Goal: Task Accomplishment & Management: Manage account settings

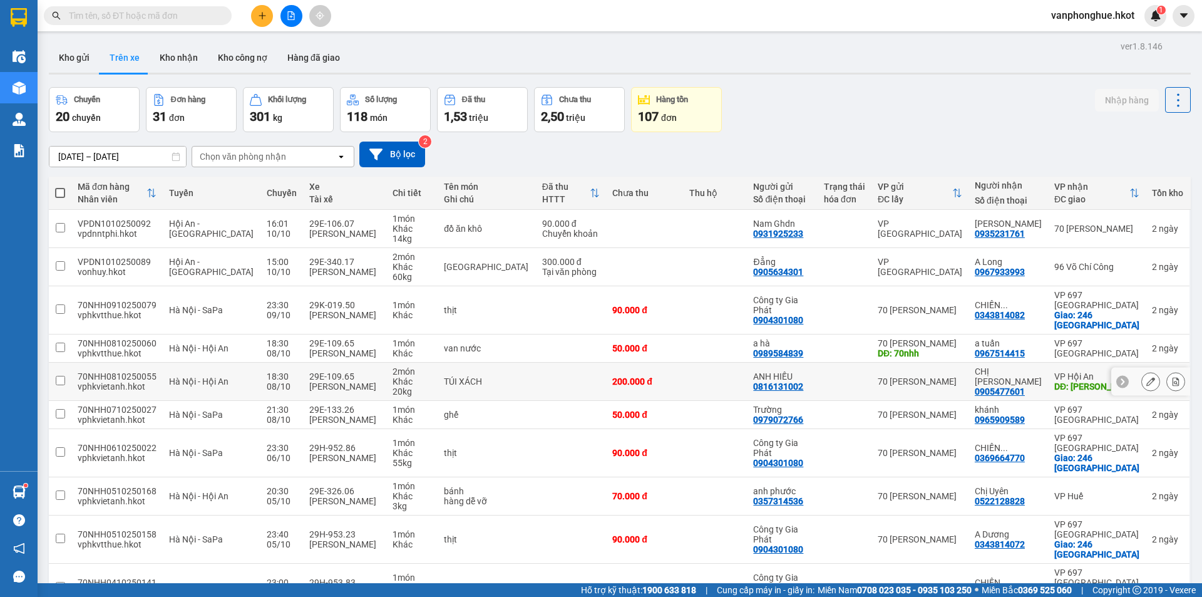
scroll to position [90, 0]
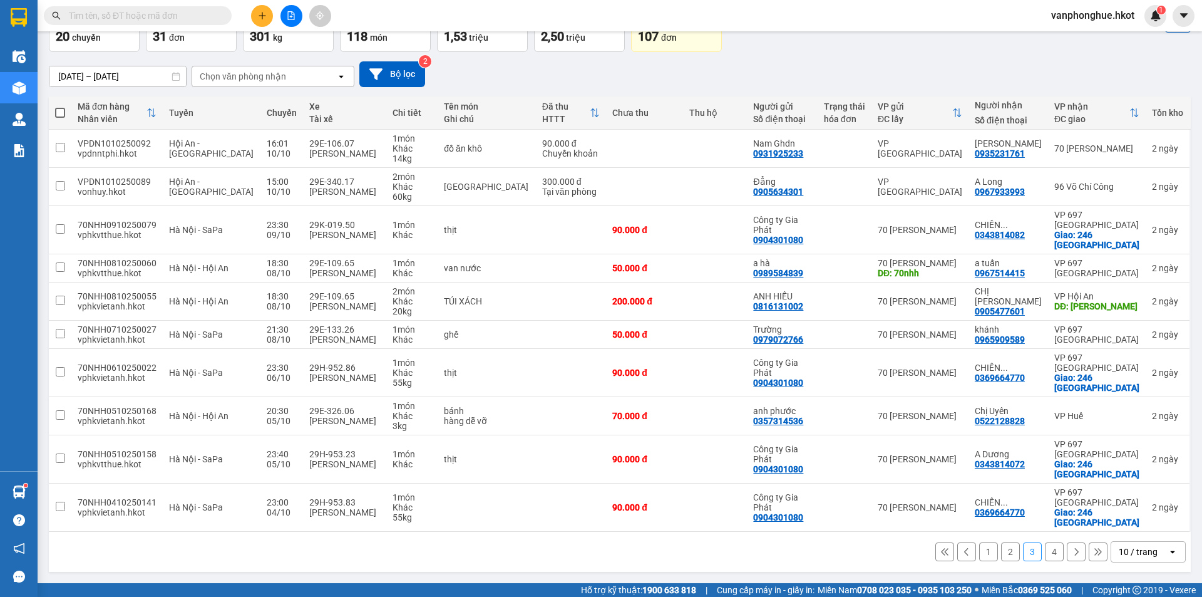
click at [1045, 554] on button "4" at bounding box center [1054, 551] width 19 height 19
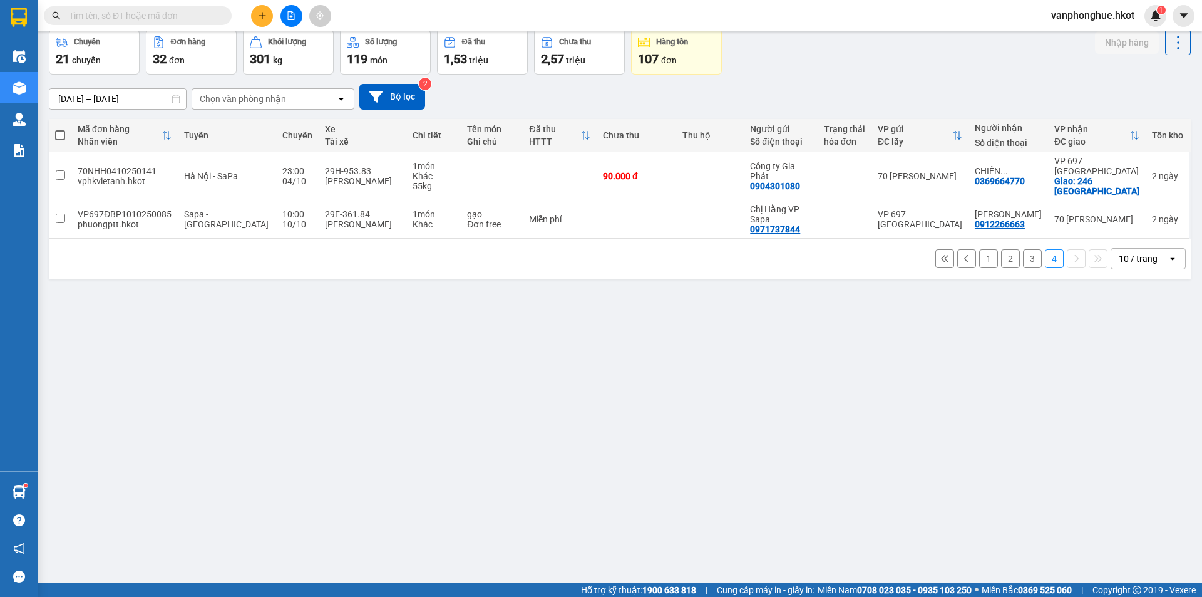
scroll to position [0, 0]
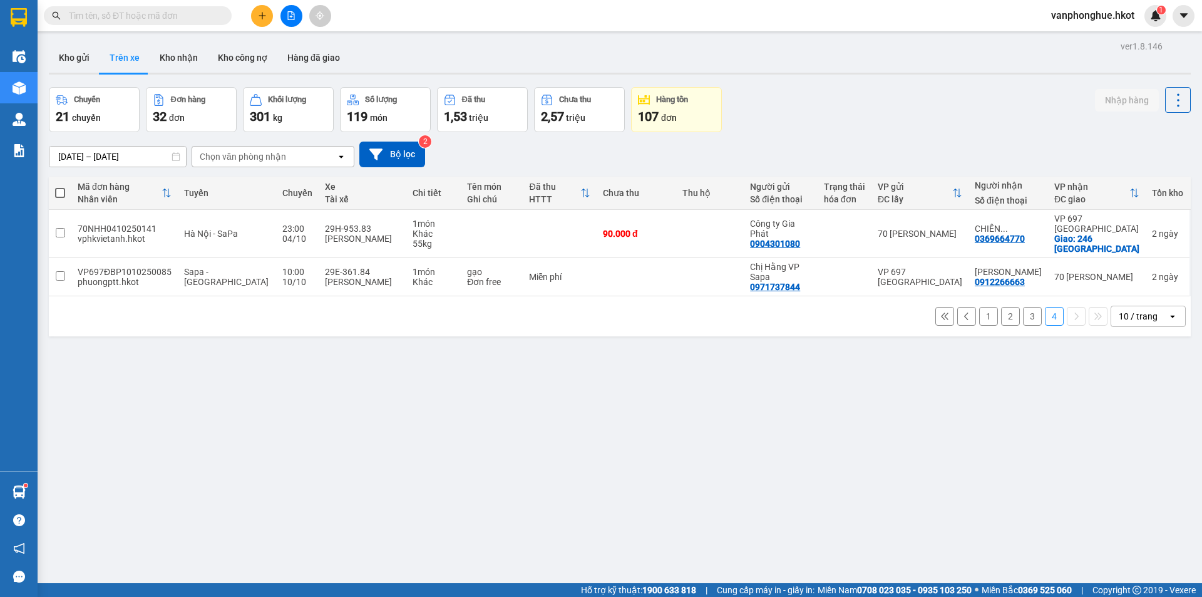
click at [108, 156] on input "[DATE] – [DATE]" at bounding box center [117, 156] width 136 height 20
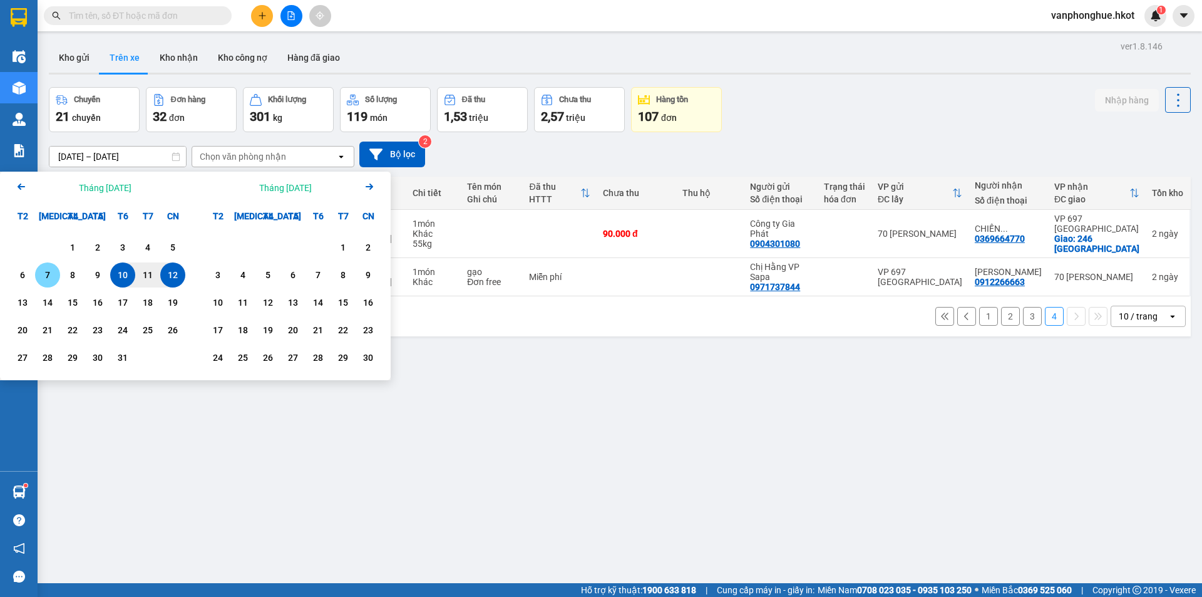
click at [47, 274] on div "7" at bounding box center [48, 274] width 18 height 15
click at [165, 271] on div "12" at bounding box center [173, 274] width 18 height 15
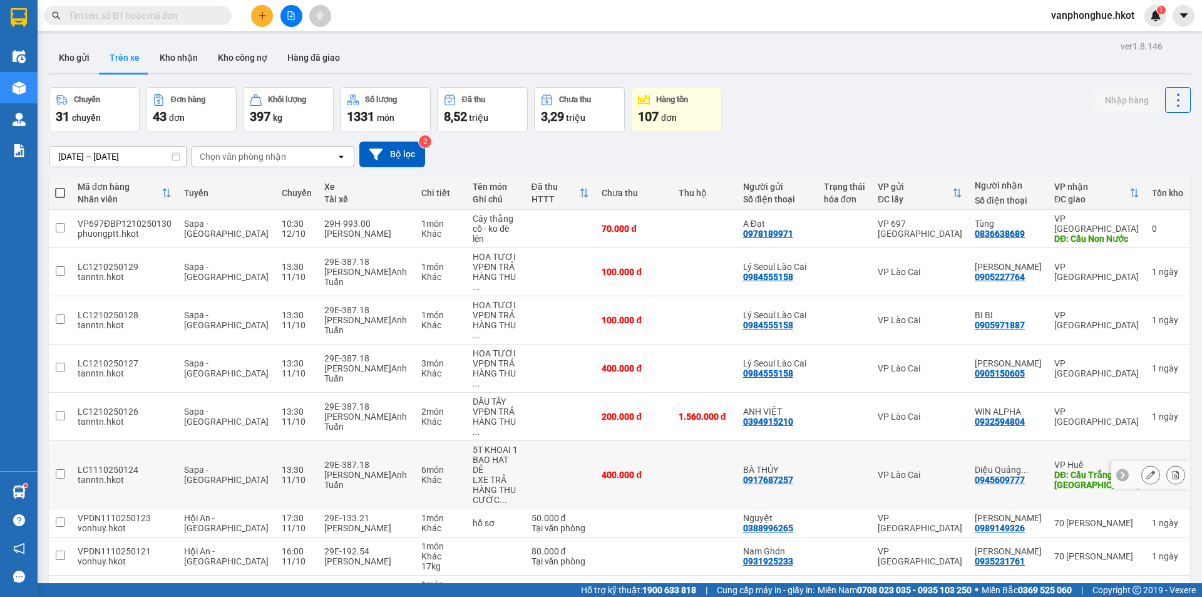
scroll to position [58, 0]
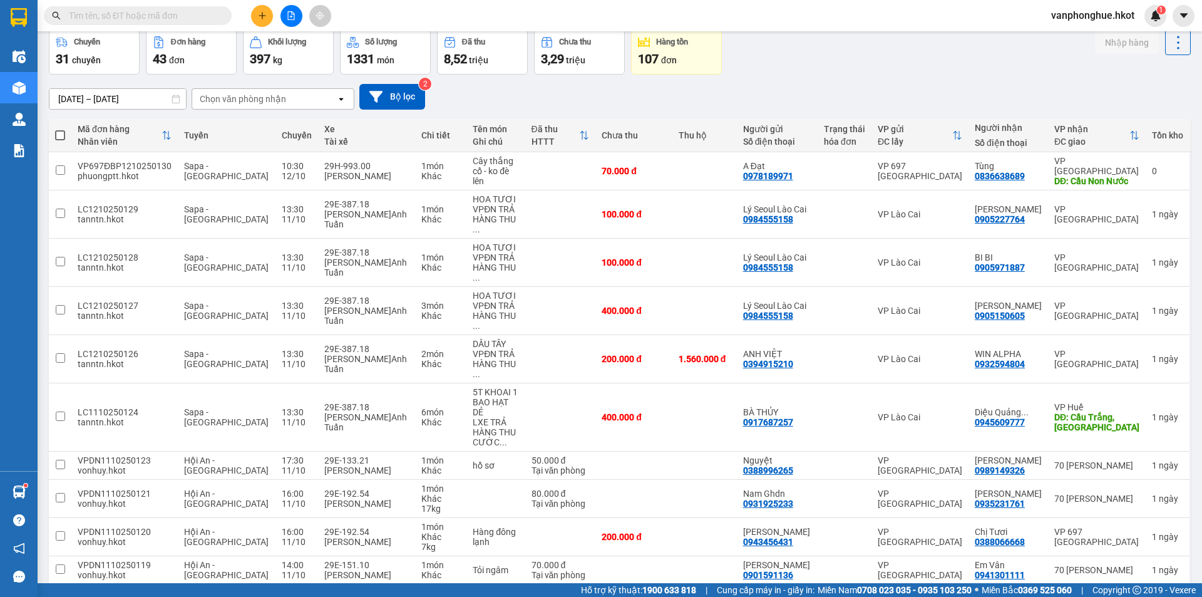
click at [980, 595] on button "2" at bounding box center [988, 604] width 19 height 19
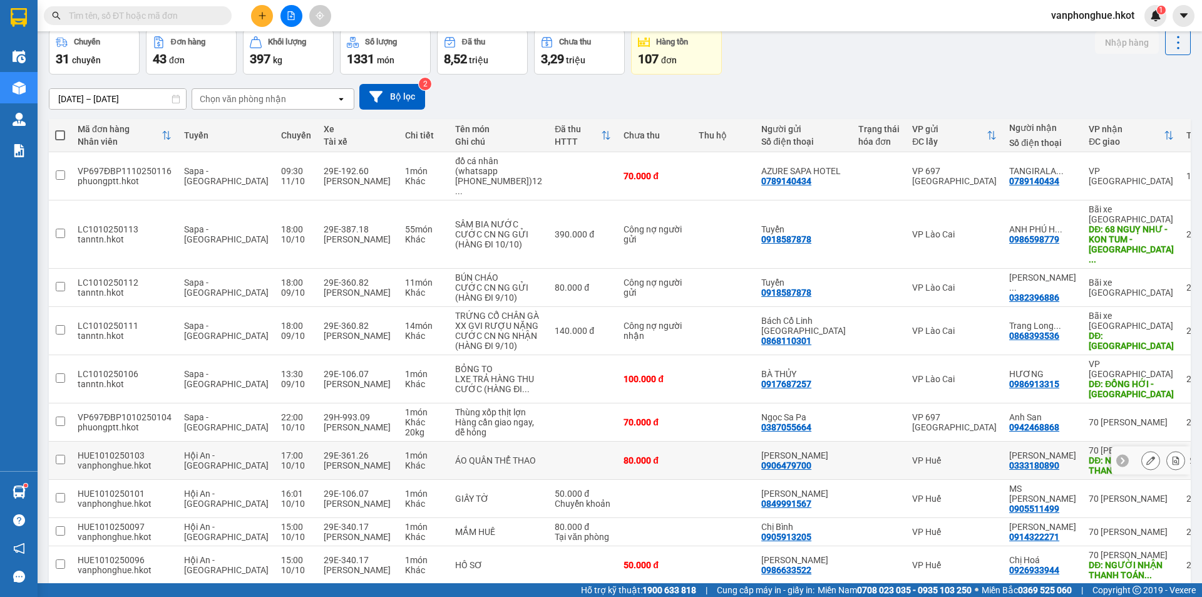
scroll to position [110, 0]
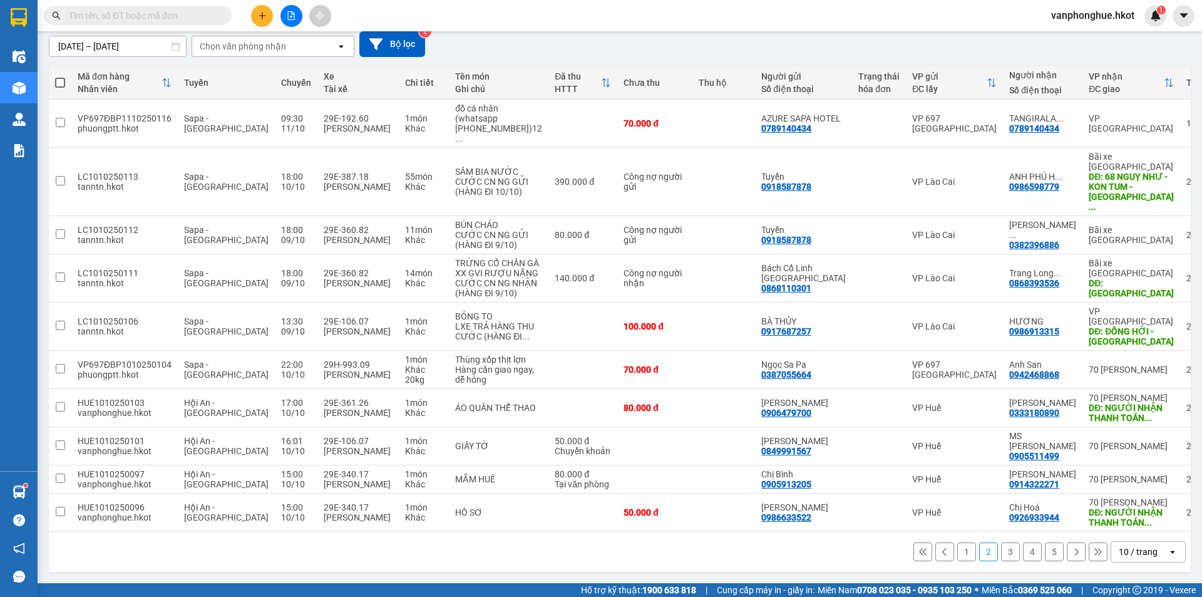
click at [1002, 551] on button "3" at bounding box center [1010, 551] width 19 height 19
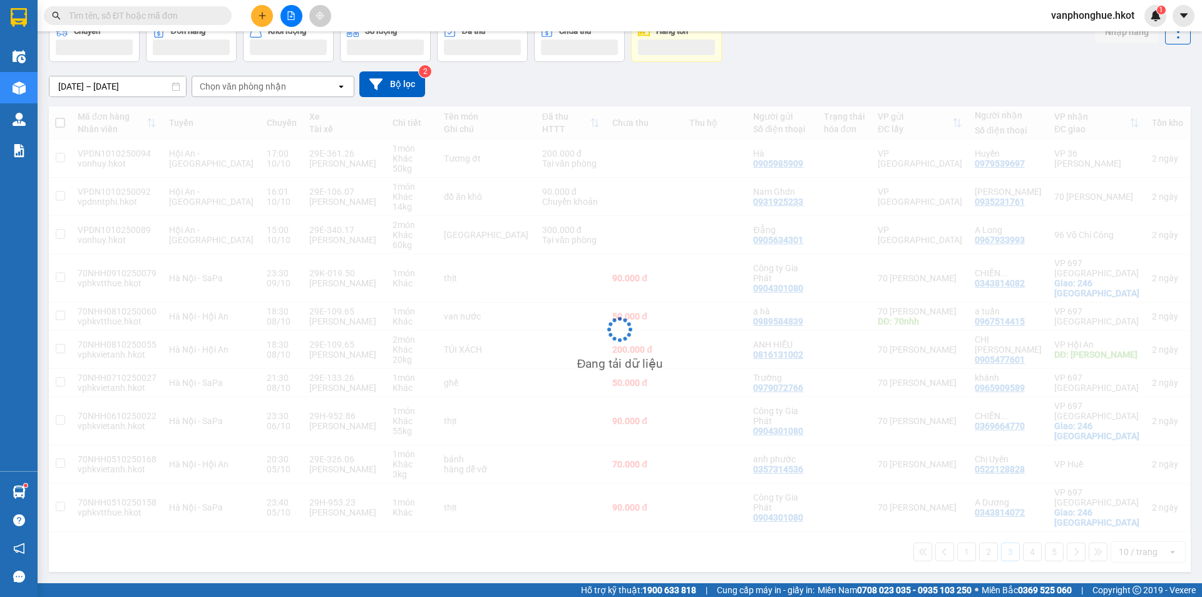
scroll to position [80, 0]
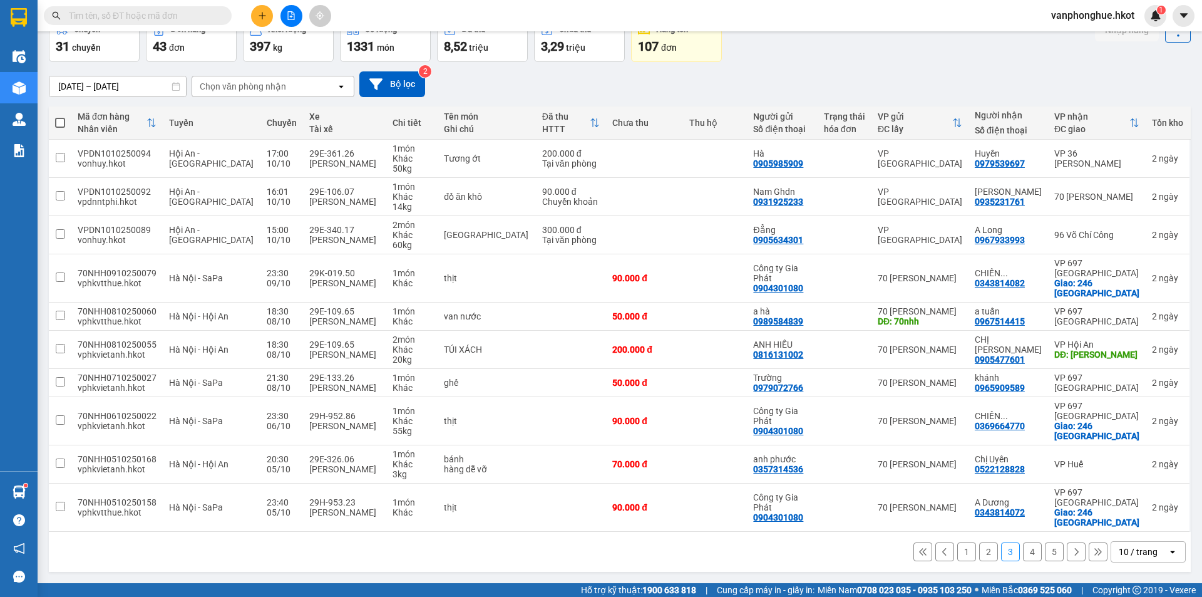
click at [1024, 548] on button "4" at bounding box center [1032, 551] width 19 height 19
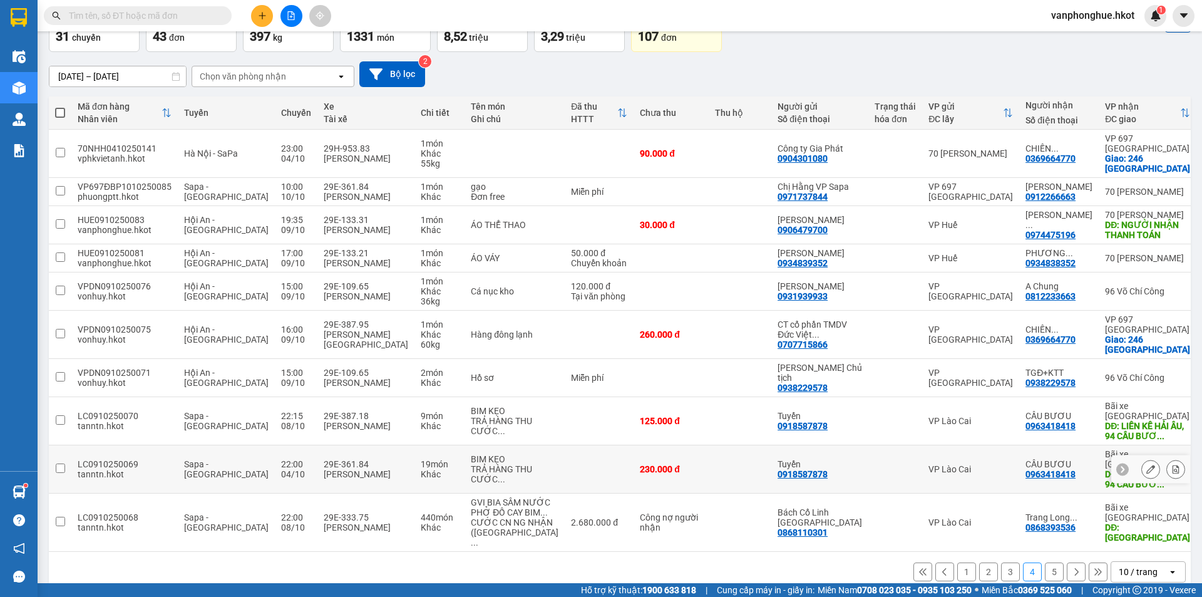
scroll to position [100, 0]
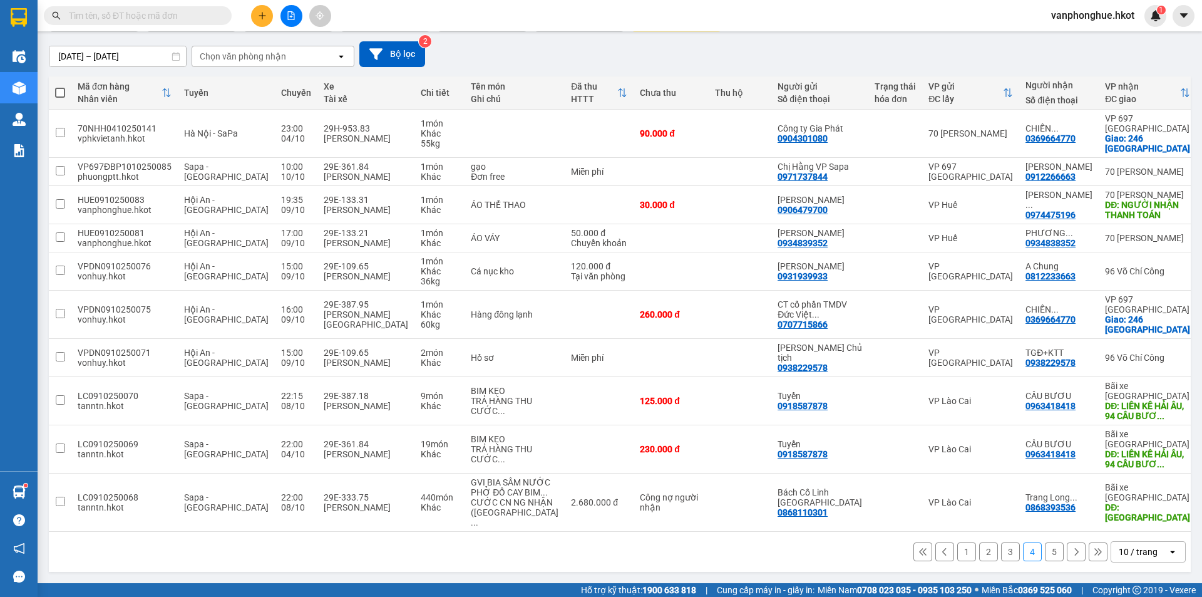
click at [1045, 552] on button "5" at bounding box center [1054, 551] width 19 height 19
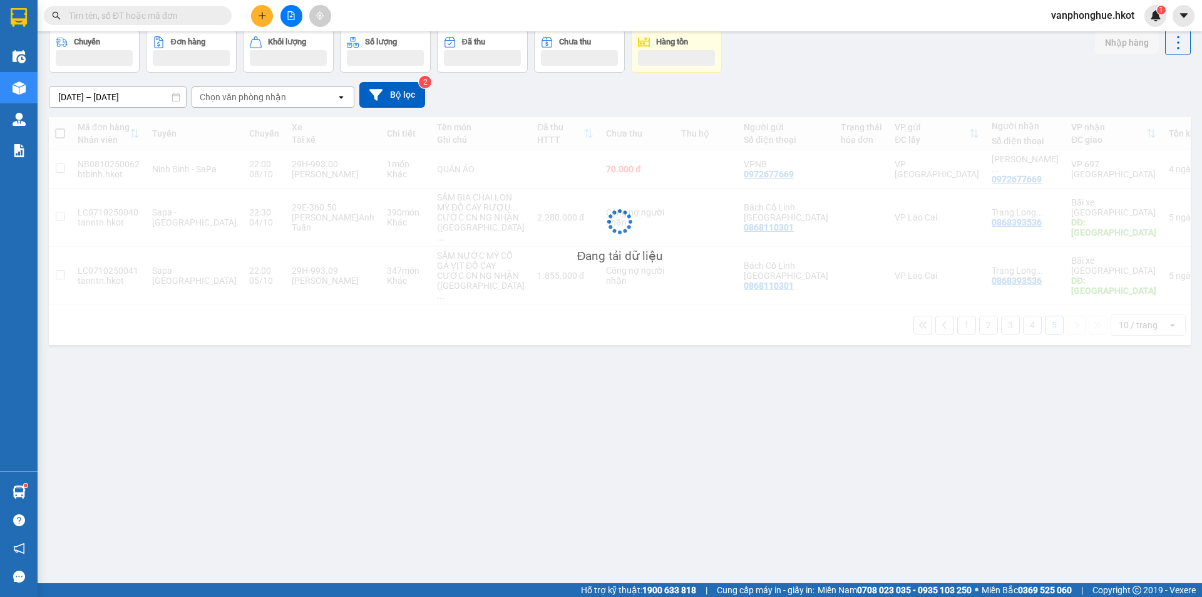
scroll to position [58, 0]
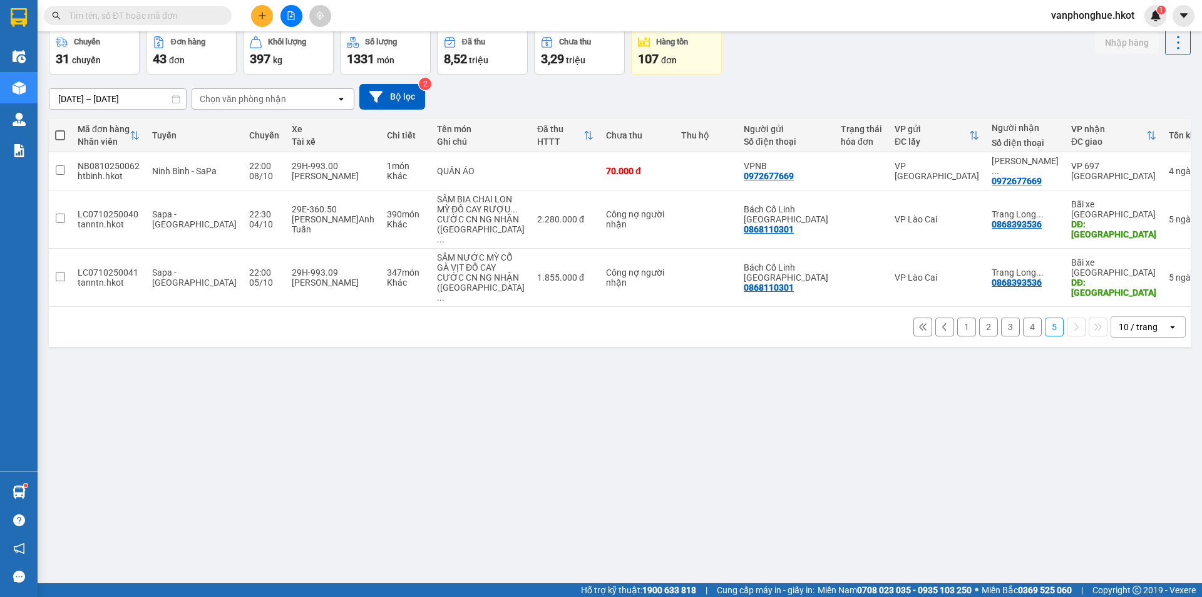
click at [758, 397] on div "ver 1.8.146 Kho gửi Trên xe Kho nhận Kho công nợ Hàng đã giao Chuyến 31 chuyến …" at bounding box center [620, 278] width 1152 height 597
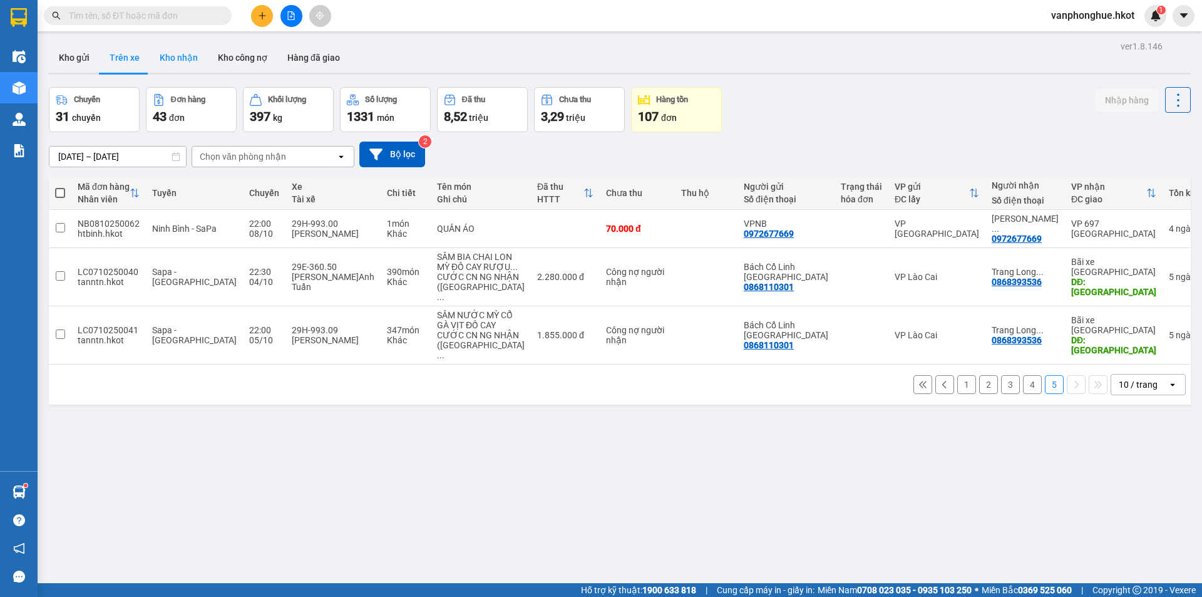
click at [172, 55] on button "Kho nhận" at bounding box center [179, 58] width 58 height 30
type input "[DATE] – [DATE]"
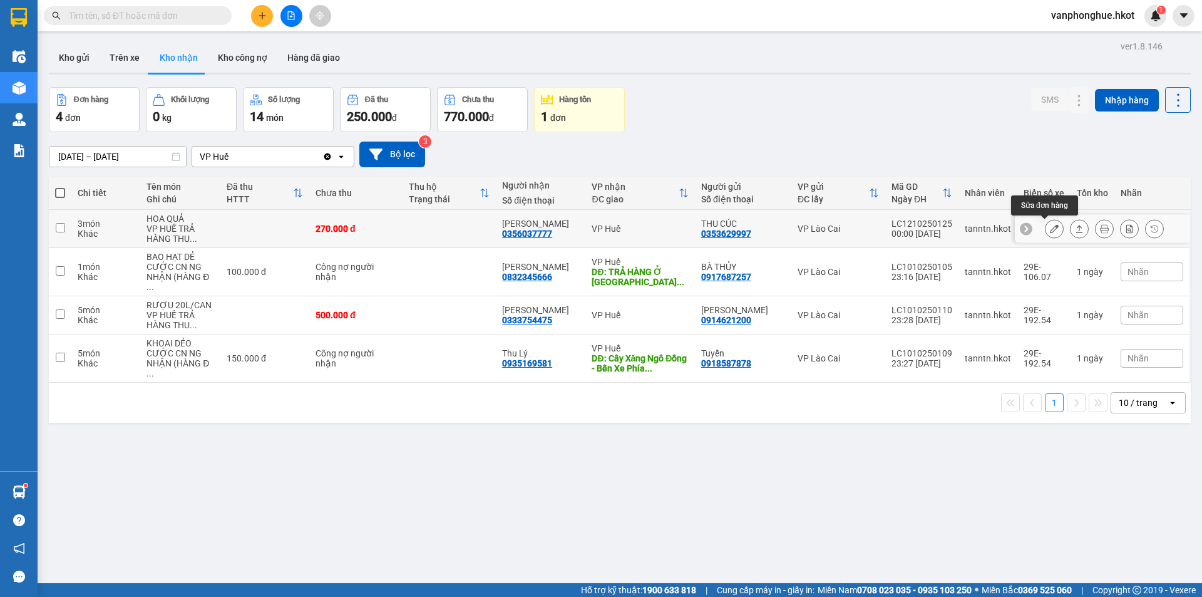
click at [1050, 229] on icon at bounding box center [1054, 228] width 9 height 9
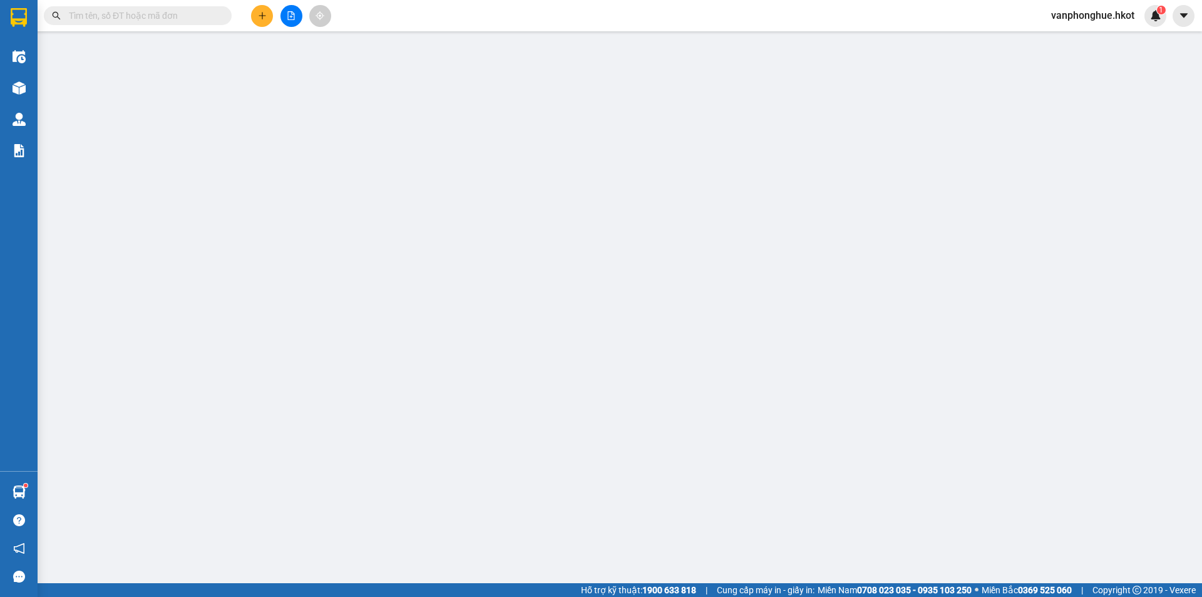
type input "0353629997"
type input "THU CÚC"
type input "0356037777"
type input "[PERSON_NAME]"
type input "0"
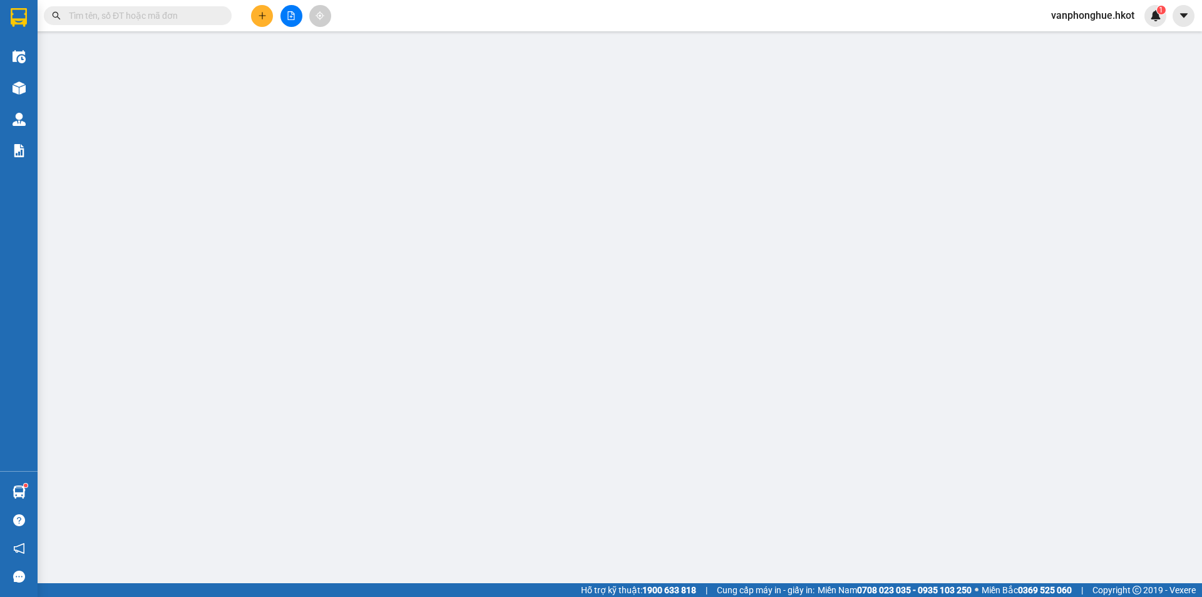
type input "270.000"
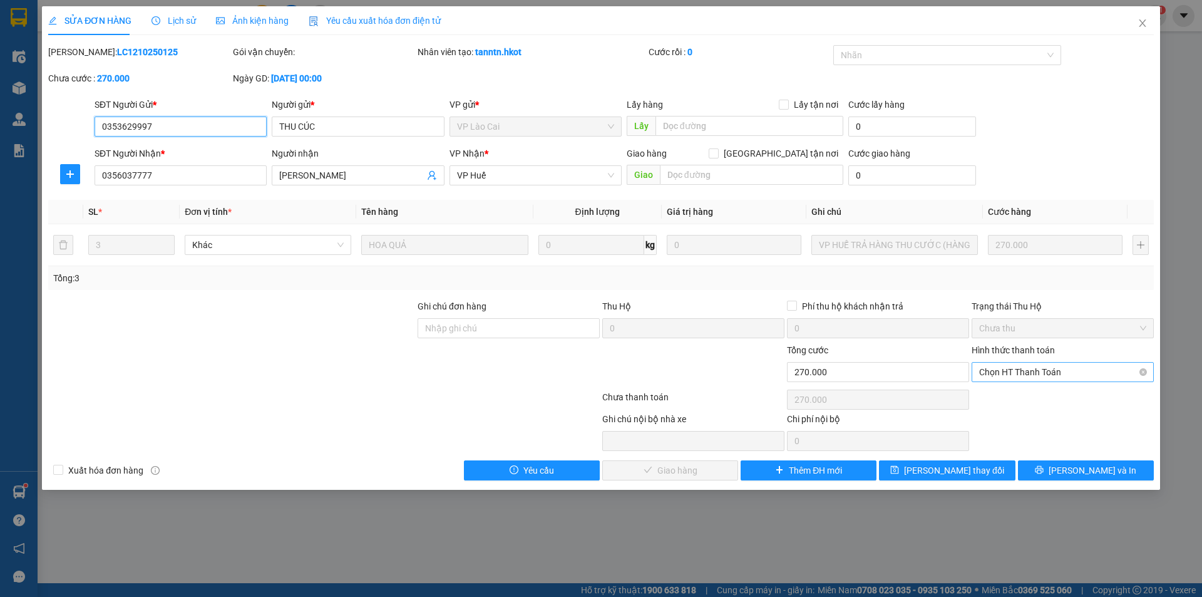
click at [1014, 374] on span "Chọn HT Thanh Toán" at bounding box center [1062, 371] width 167 height 19
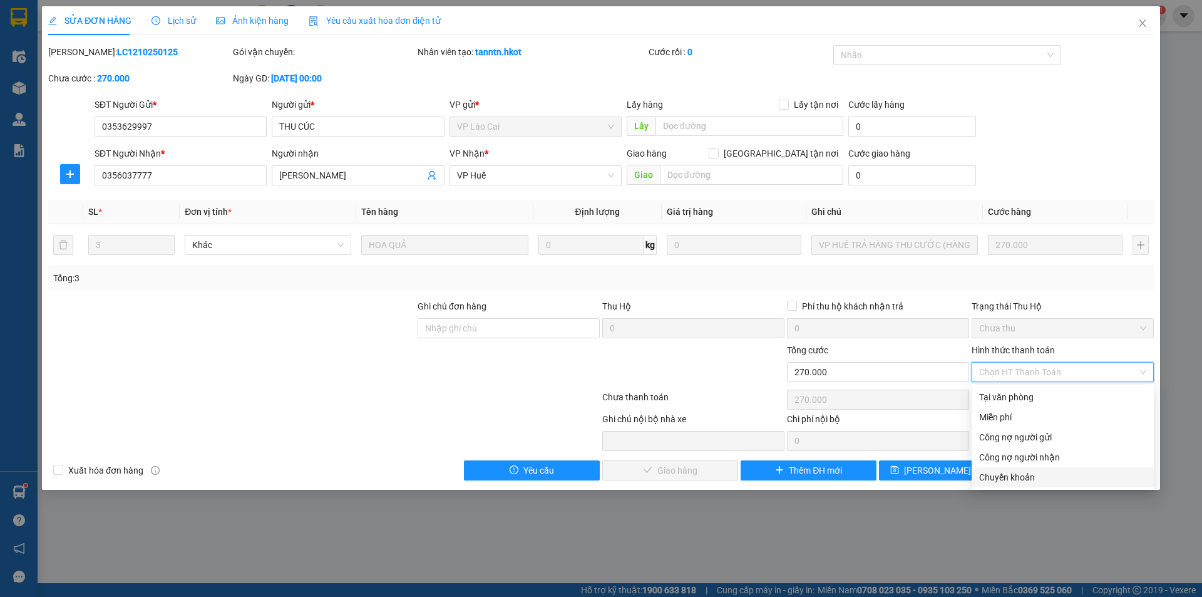
click at [1012, 477] on div "Chuyển khoản" at bounding box center [1062, 477] width 167 height 14
type input "0"
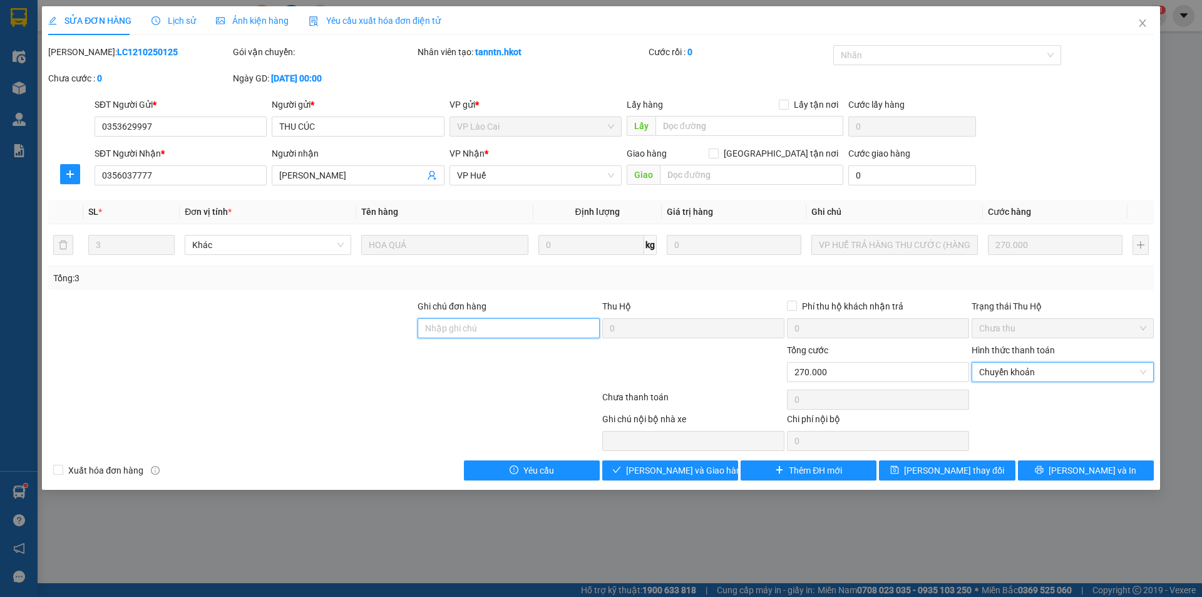
click at [548, 323] on input "Ghi chú đơn hàng" at bounding box center [509, 328] width 182 height 20
type input "Sang đã ck cho cty ngày 12/10"
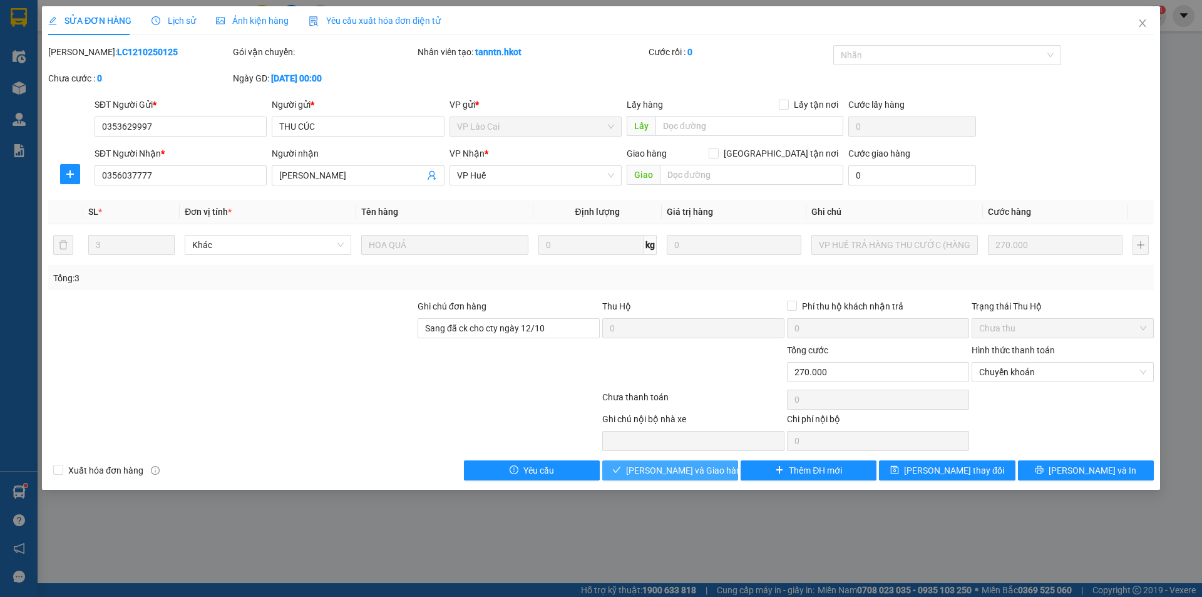
click at [682, 471] on span "[PERSON_NAME] và Giao hàng" at bounding box center [686, 470] width 120 height 14
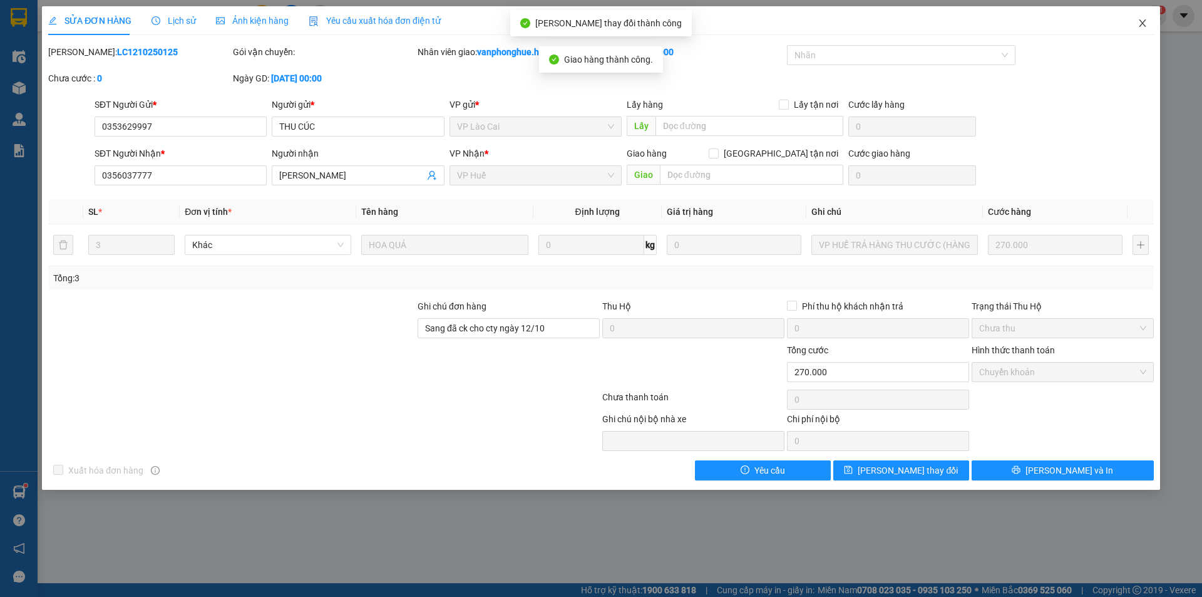
click at [1144, 23] on icon "close" at bounding box center [1142, 23] width 10 height 10
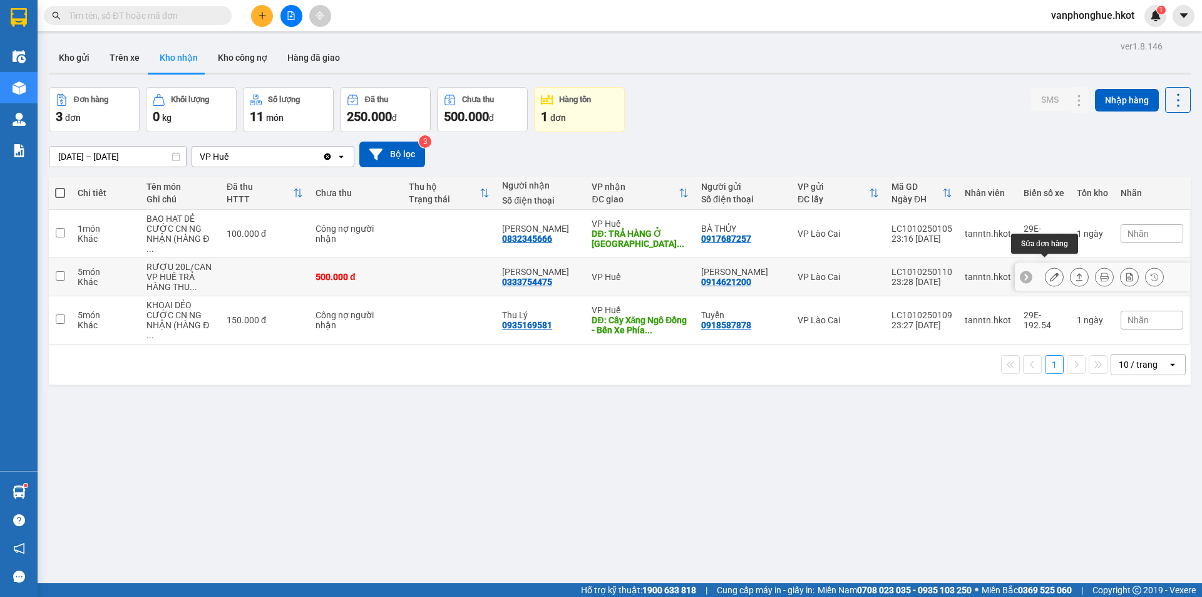
click at [1050, 272] on icon at bounding box center [1054, 276] width 9 height 9
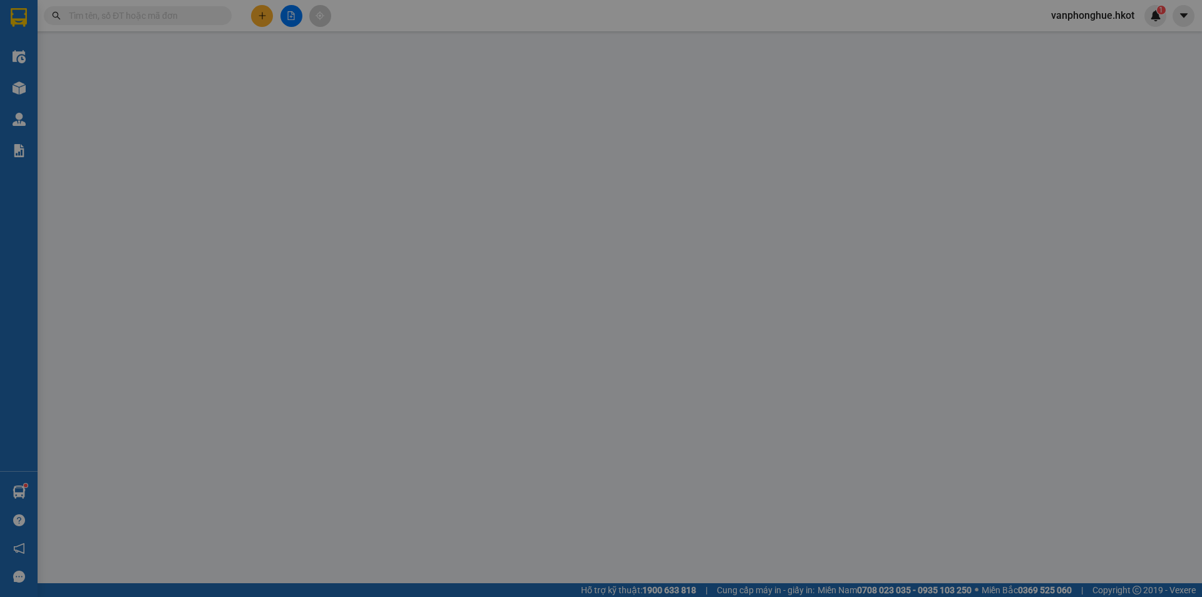
type input "0914621200"
type input "[PERSON_NAME]"
type input "0333754475"
type input "[PERSON_NAME]"
type input "0"
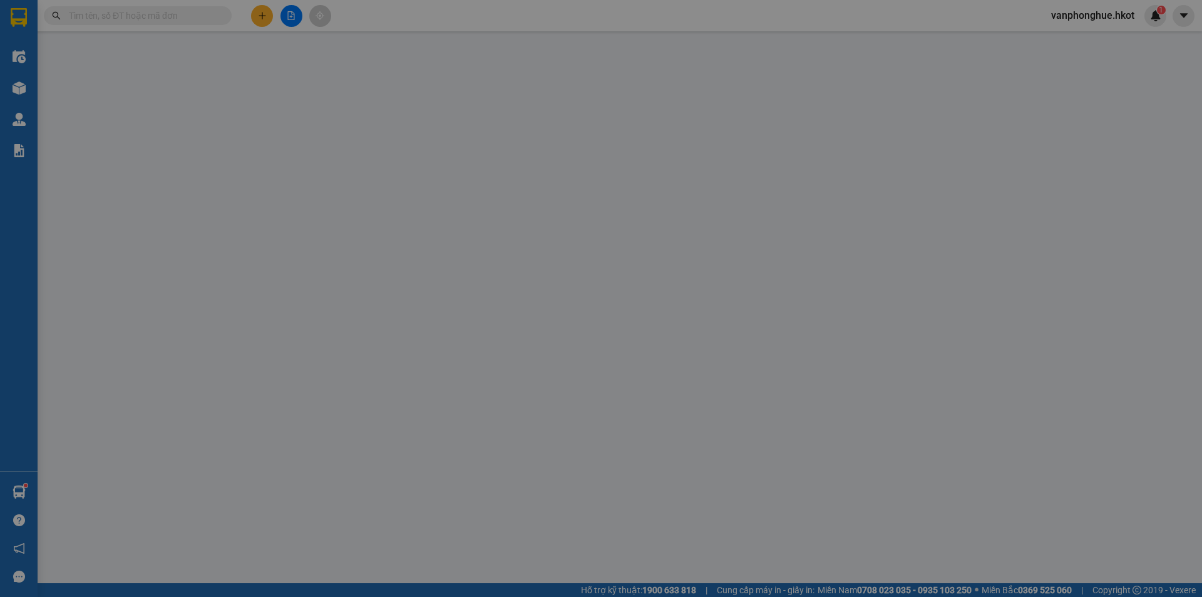
type input "500.000"
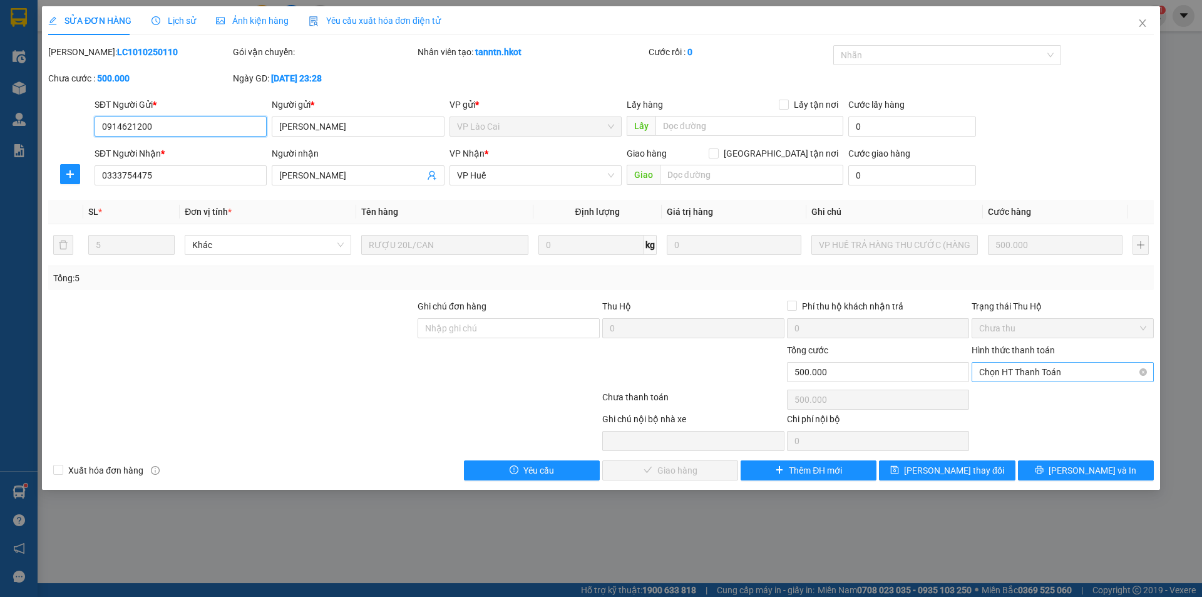
click at [1005, 372] on span "Chọn HT Thanh Toán" at bounding box center [1062, 371] width 167 height 19
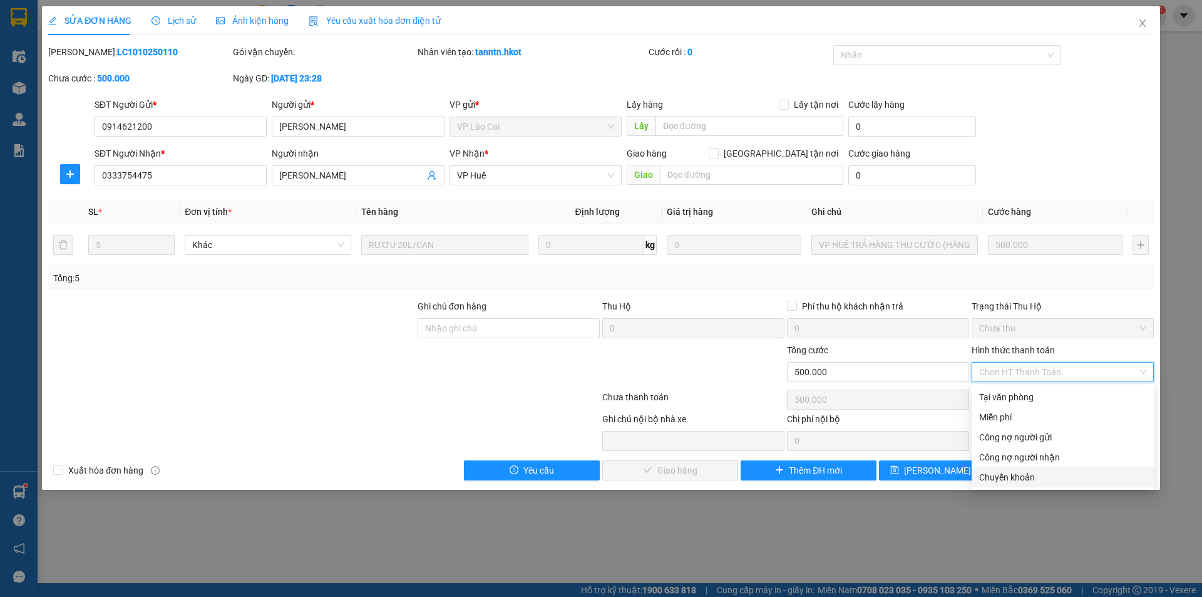
click at [1006, 471] on div "Chuyển khoản" at bounding box center [1062, 477] width 167 height 14
type input "0"
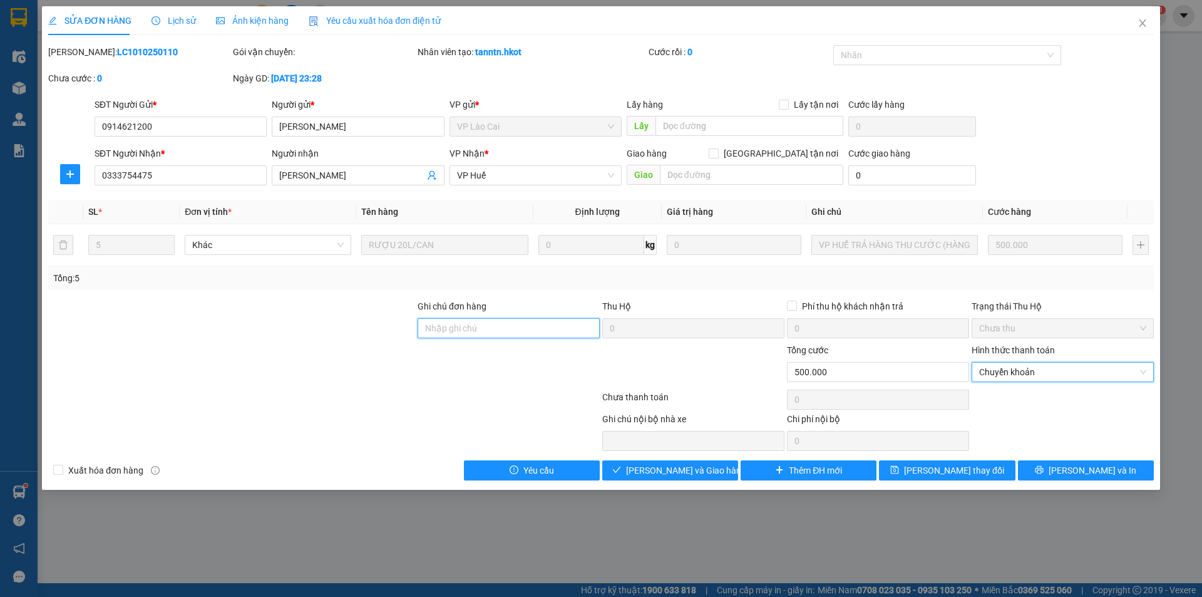
click at [508, 330] on input "Ghi chú đơn hàng" at bounding box center [509, 328] width 182 height 20
type input "Sang đã ck cho cty ngày 12/10"
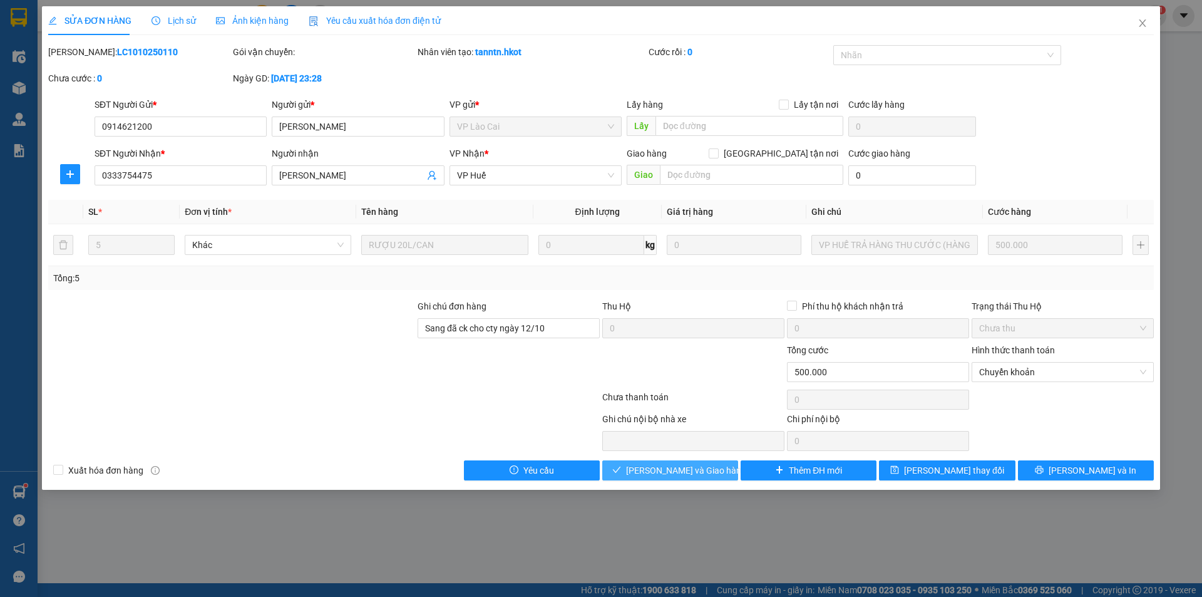
click at [684, 471] on span "[PERSON_NAME] và Giao hàng" at bounding box center [686, 470] width 120 height 14
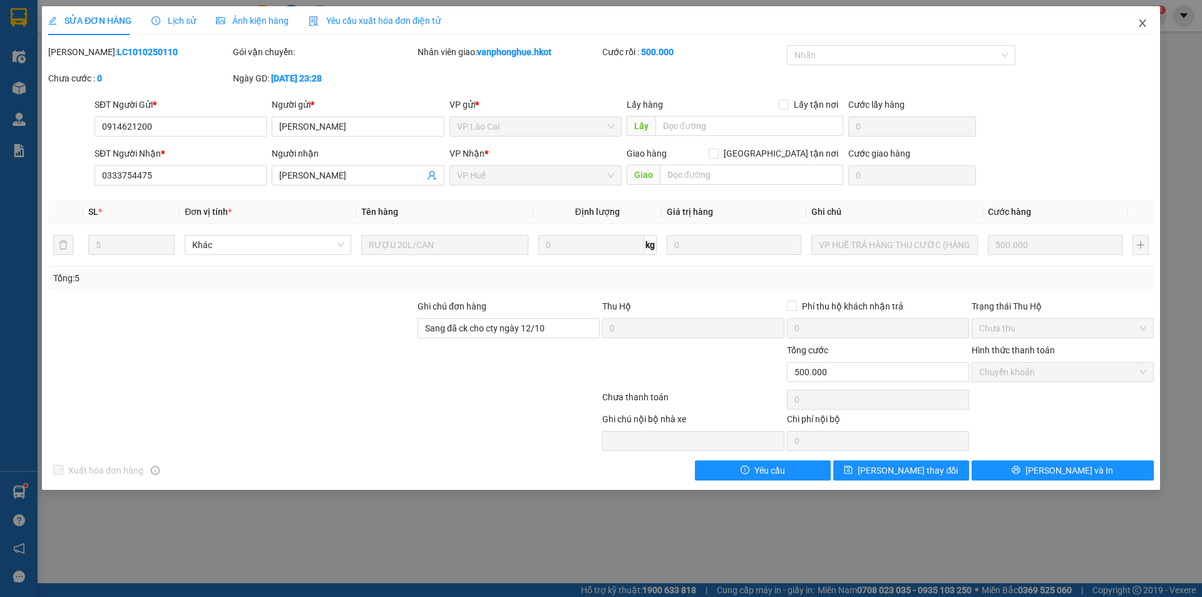
click at [1144, 22] on icon "close" at bounding box center [1142, 23] width 7 height 8
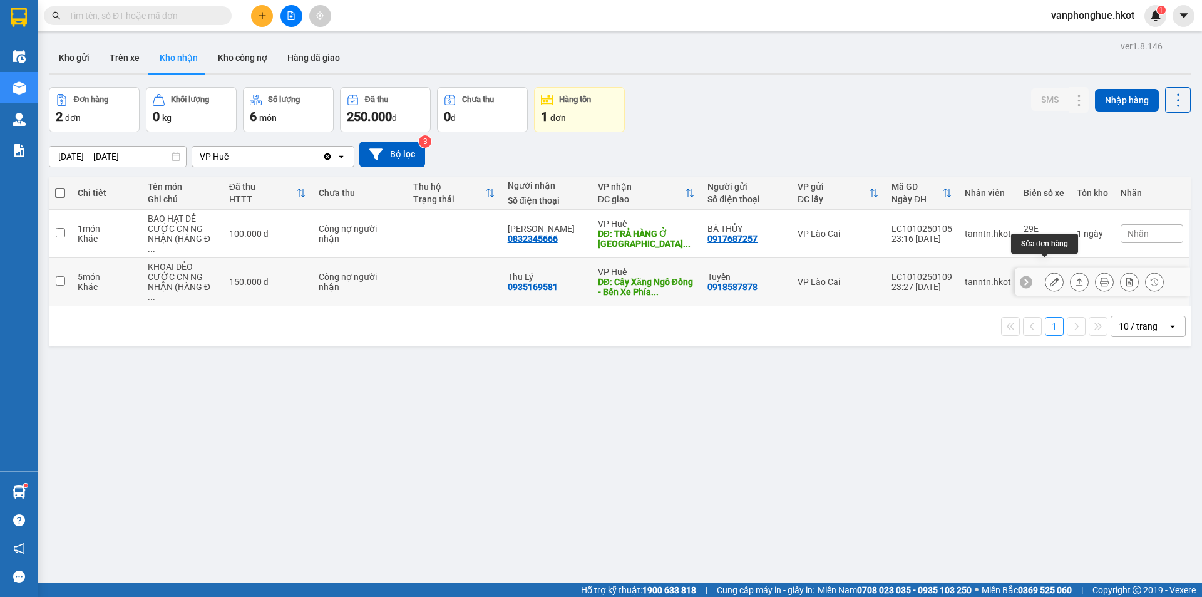
click at [1050, 277] on icon at bounding box center [1054, 281] width 9 height 9
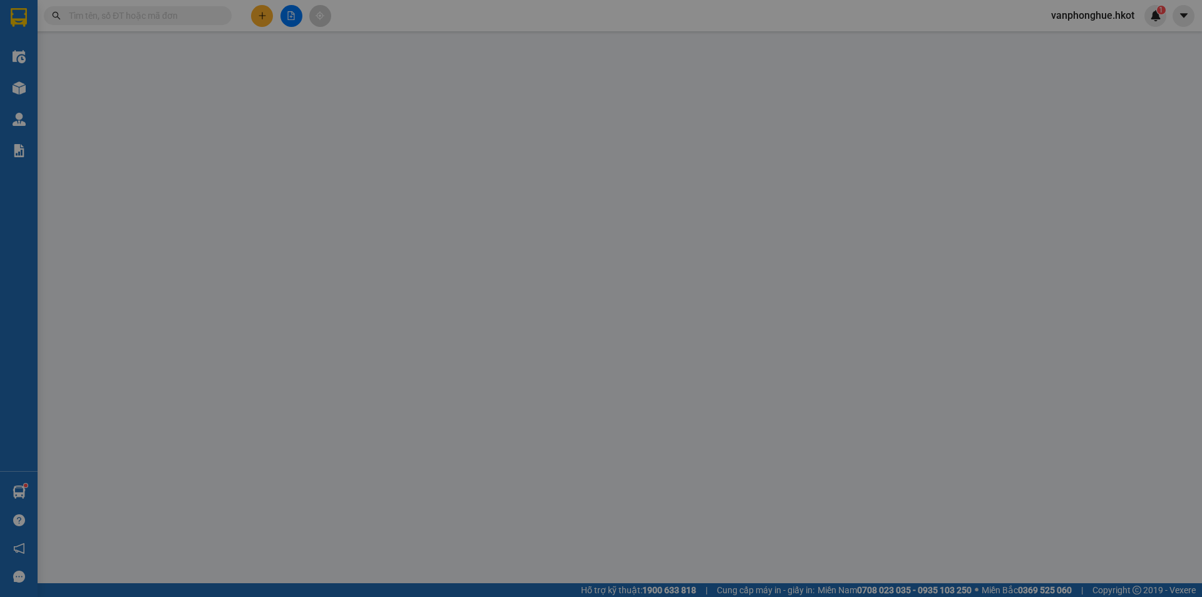
type input "0918587878"
type input "Tuyển"
type input "0935169581"
type input "Thu Lý"
type input "Cây Xăng Ngô Đồng - Bến Xe Phía [GEOGRAPHIC_DATA]"
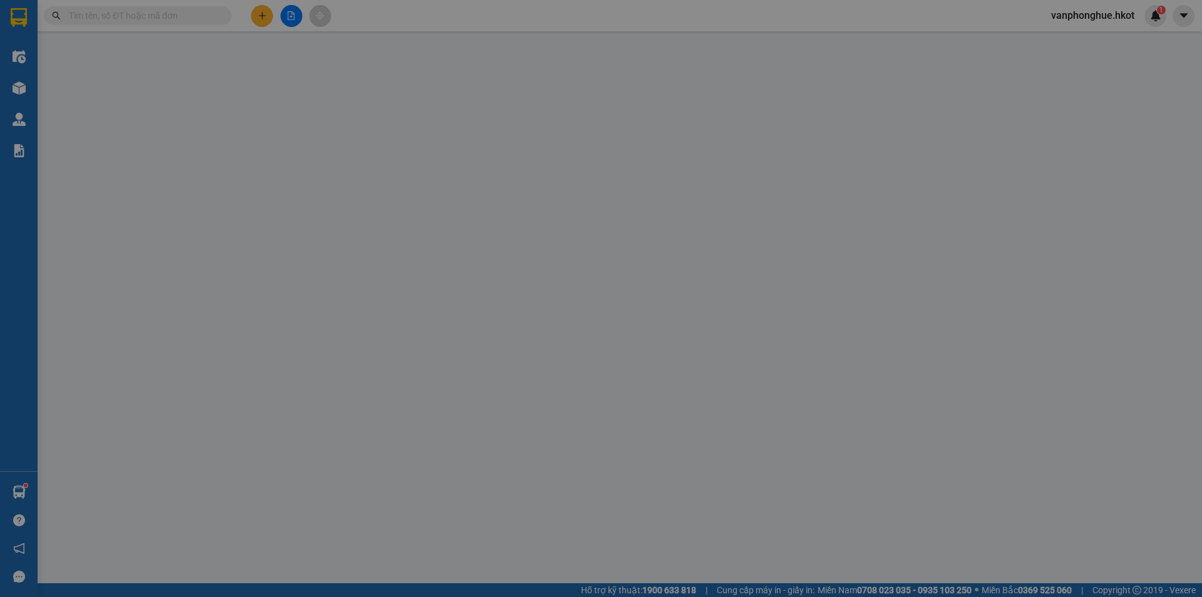
type input "0"
type input "150.000"
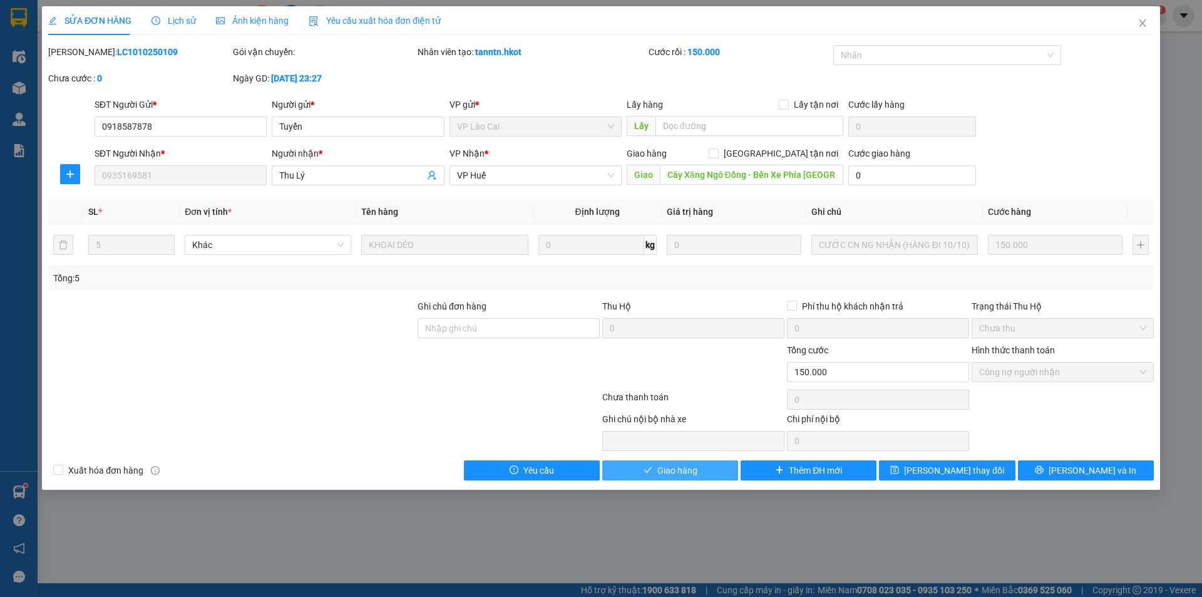
click at [682, 467] on span "Giao hàng" at bounding box center [677, 470] width 40 height 14
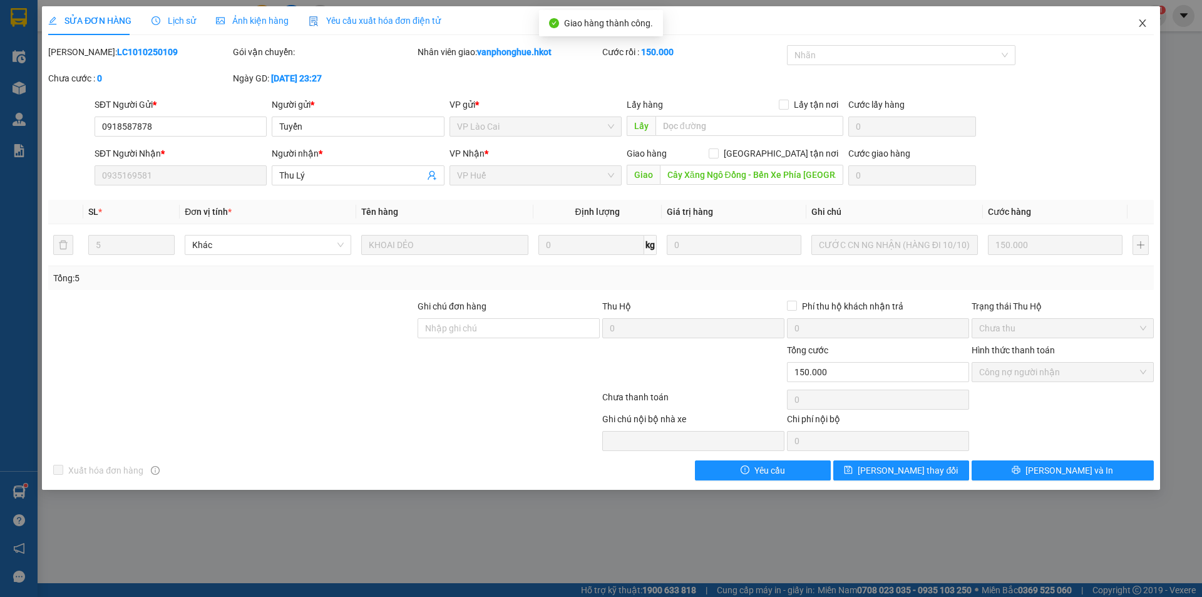
click at [1140, 22] on icon "close" at bounding box center [1142, 23] width 10 height 10
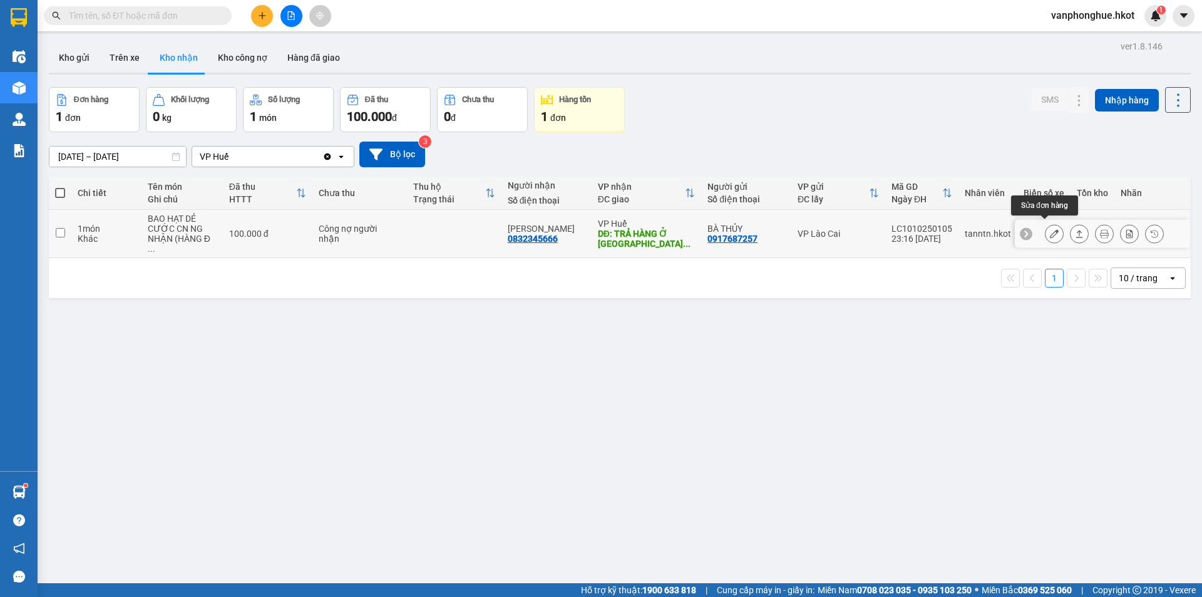
click at [1050, 229] on icon at bounding box center [1054, 233] width 9 height 9
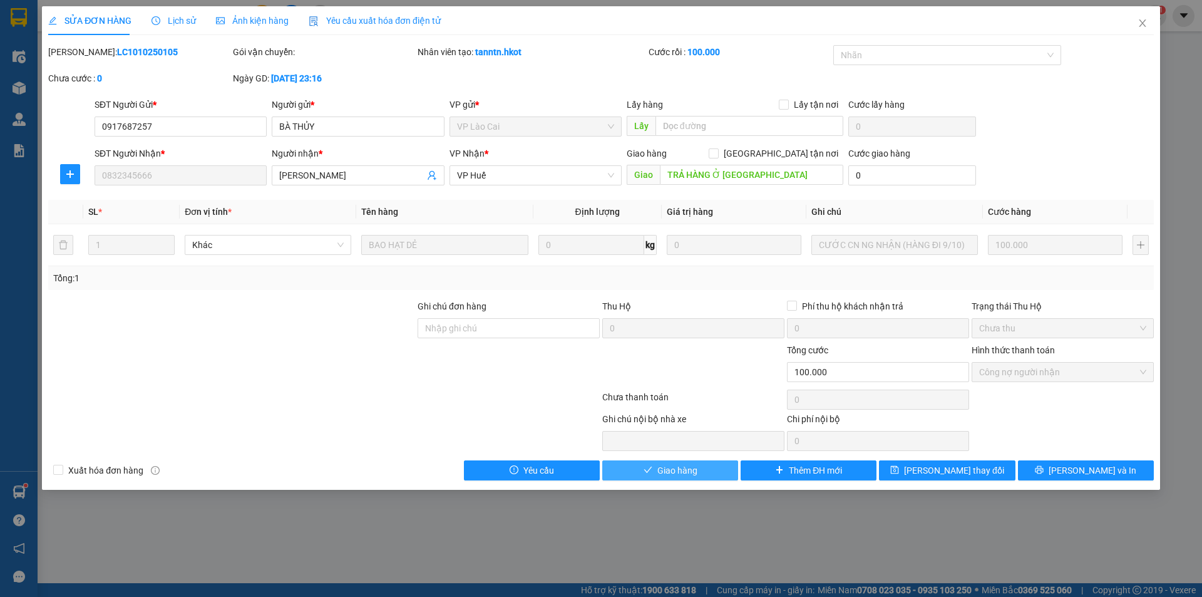
click at [691, 468] on span "Giao hàng" at bounding box center [677, 470] width 40 height 14
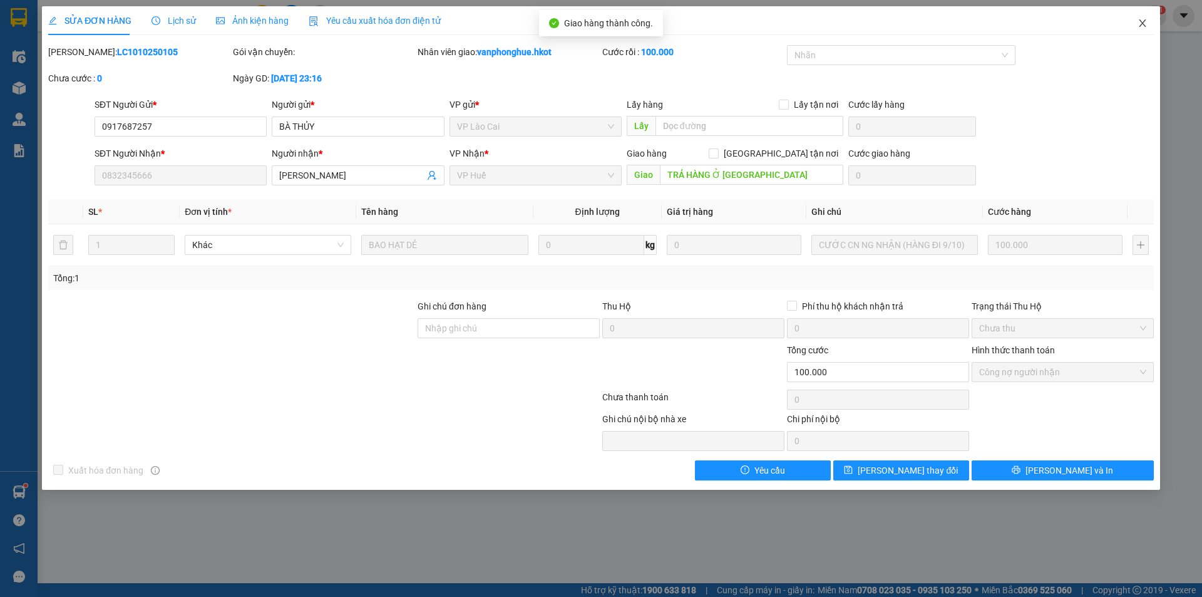
click at [1144, 21] on icon "close" at bounding box center [1142, 23] width 10 height 10
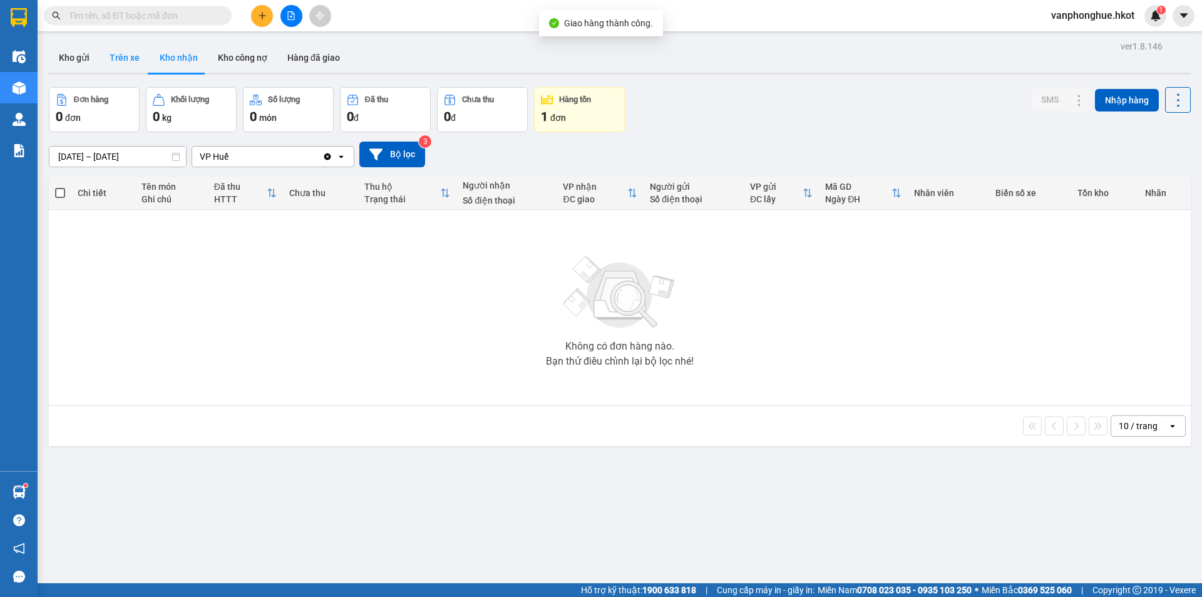
click at [118, 54] on button "Trên xe" at bounding box center [125, 58] width 50 height 30
type input "[DATE] – [DATE]"
